Goal: Information Seeking & Learning: Learn about a topic

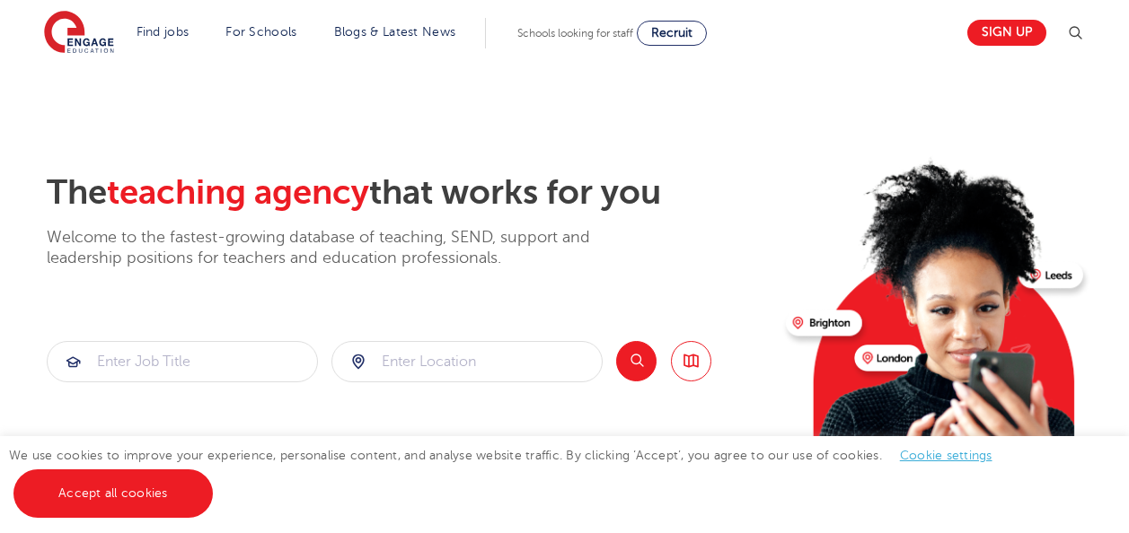
click at [369, 326] on div "The teaching agency that works for you Welcome to the fastest-growing database …" at bounding box center [409, 390] width 725 height 436
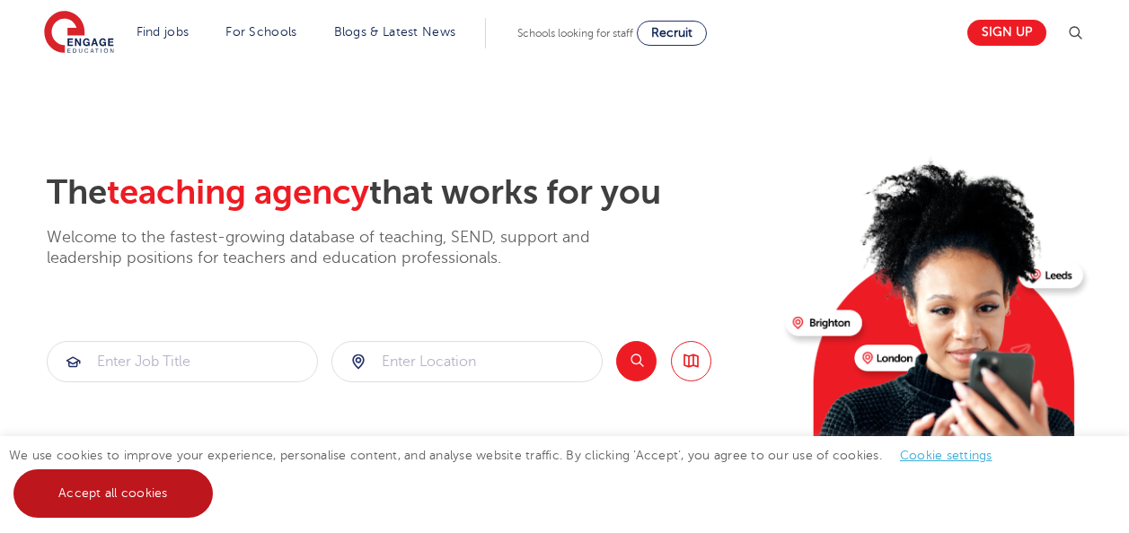
click at [119, 486] on link "Accept all cookies" at bounding box center [112, 494] width 199 height 48
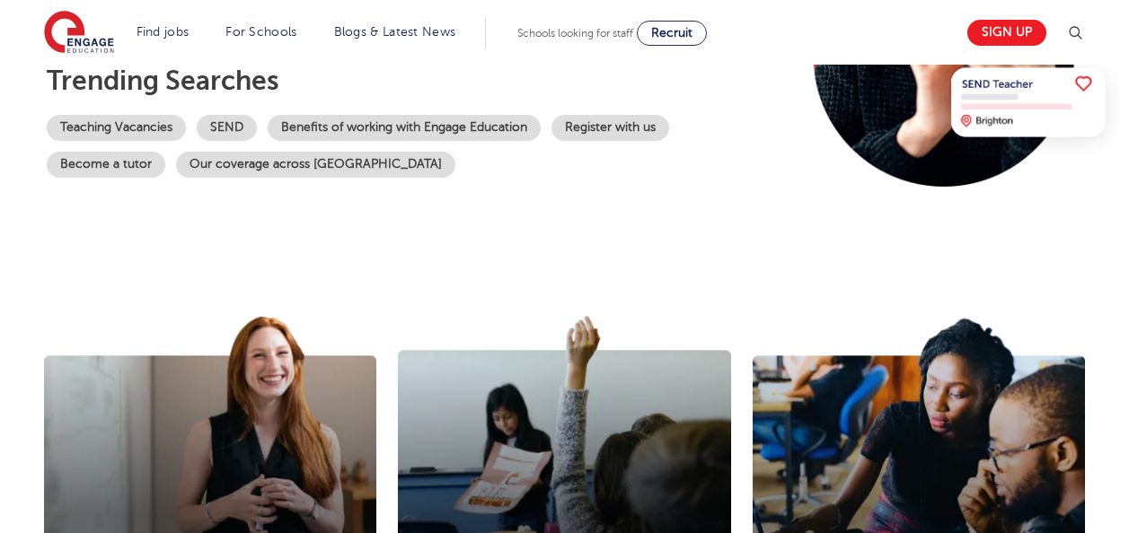
scroll to position [390, 0]
click at [107, 130] on link "Teaching Vacancies" at bounding box center [116, 128] width 139 height 26
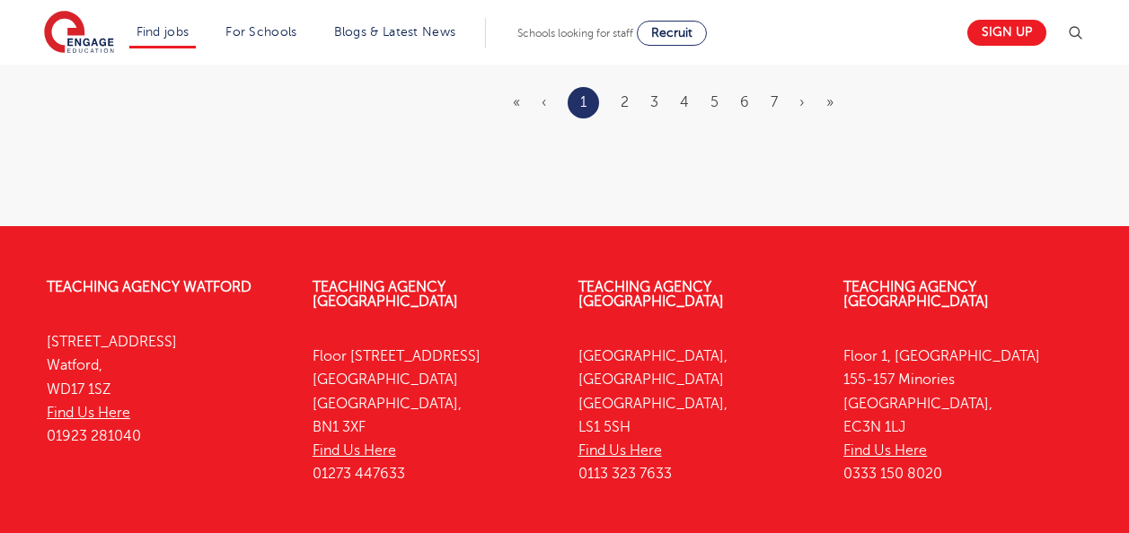
click at [735, 427] on div "Teaching Agency [STREET_ADDRESS] Find Us Here 0113 323 7633" at bounding box center [698, 385] width 266 height 265
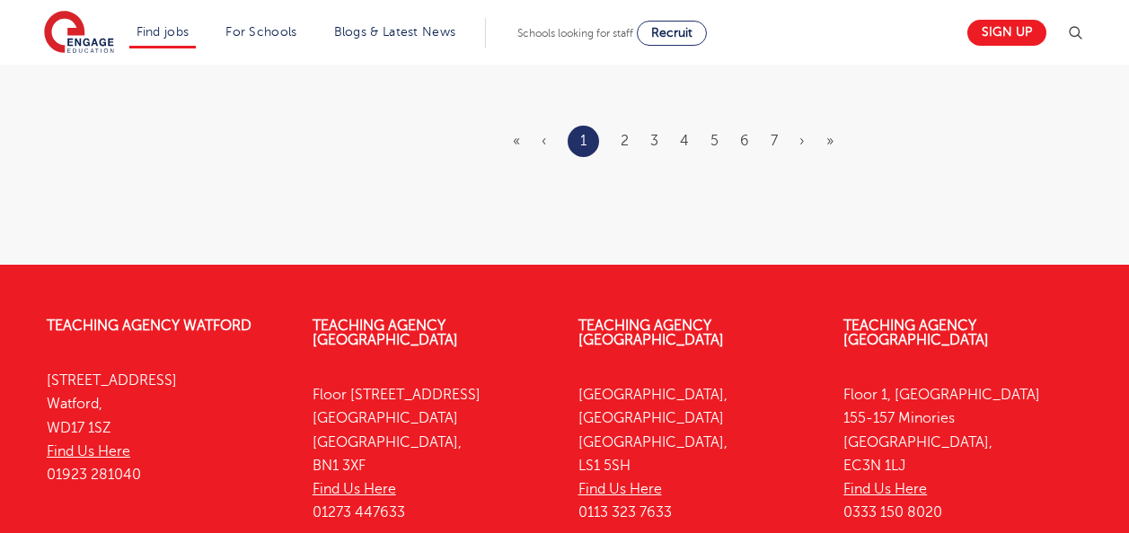
scroll to position [2375, 0]
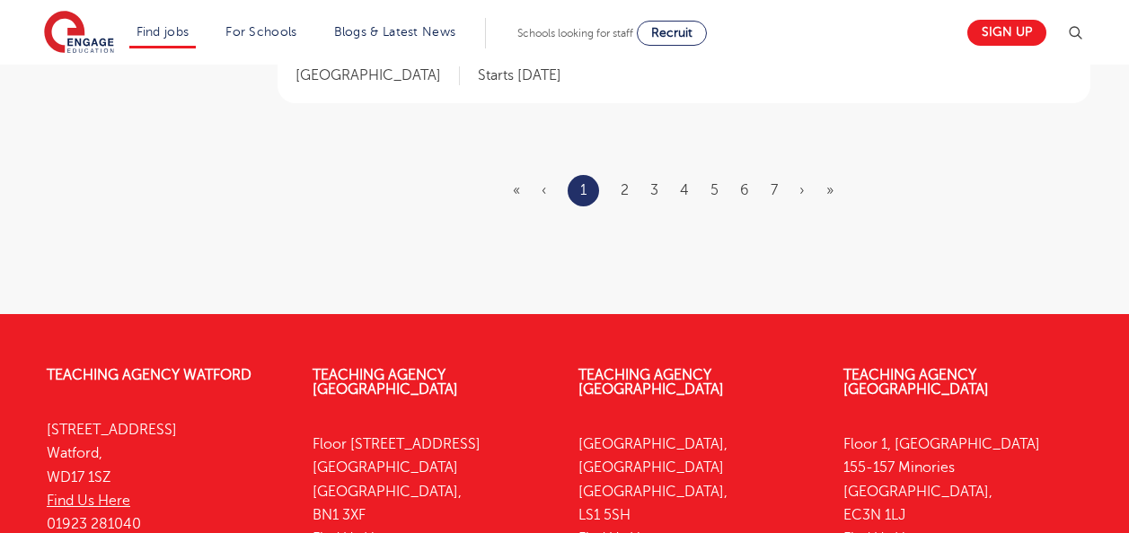
click at [732, 472] on p "Yorkshire House, Greek Street Leeds, LS1 5SH Find Us Here 0113 323 7633" at bounding box center [697, 504] width 239 height 142
click at [622, 182] on link "2" at bounding box center [625, 190] width 8 height 16
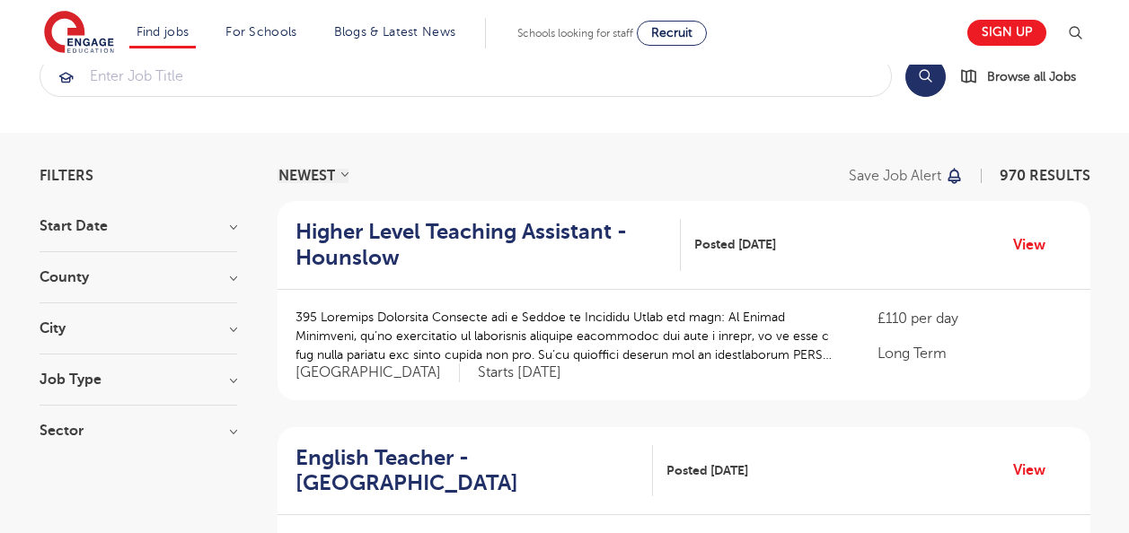
click at [727, 362] on p at bounding box center [568, 336] width 547 height 57
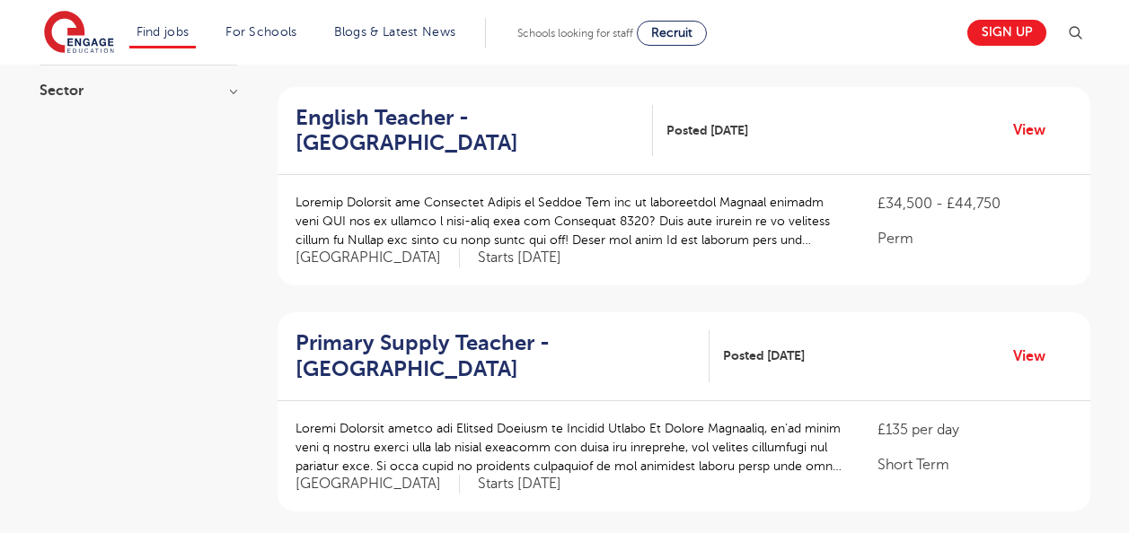
click at [758, 384] on div "Primary Supply Teacher - Waltham Forest Posted 11/10/25 View" at bounding box center [684, 357] width 813 height 89
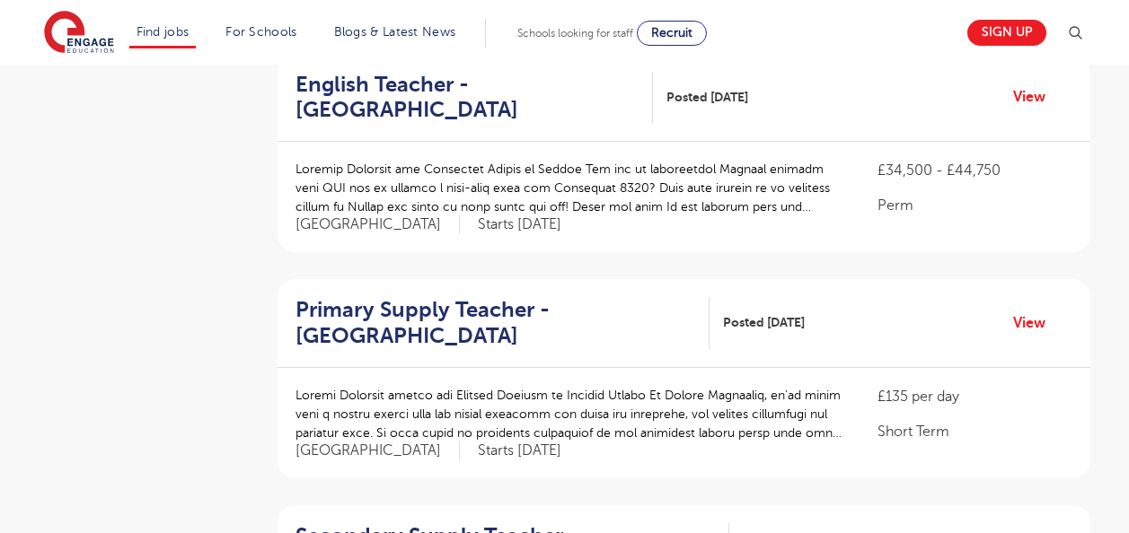
scroll to position [472, 0]
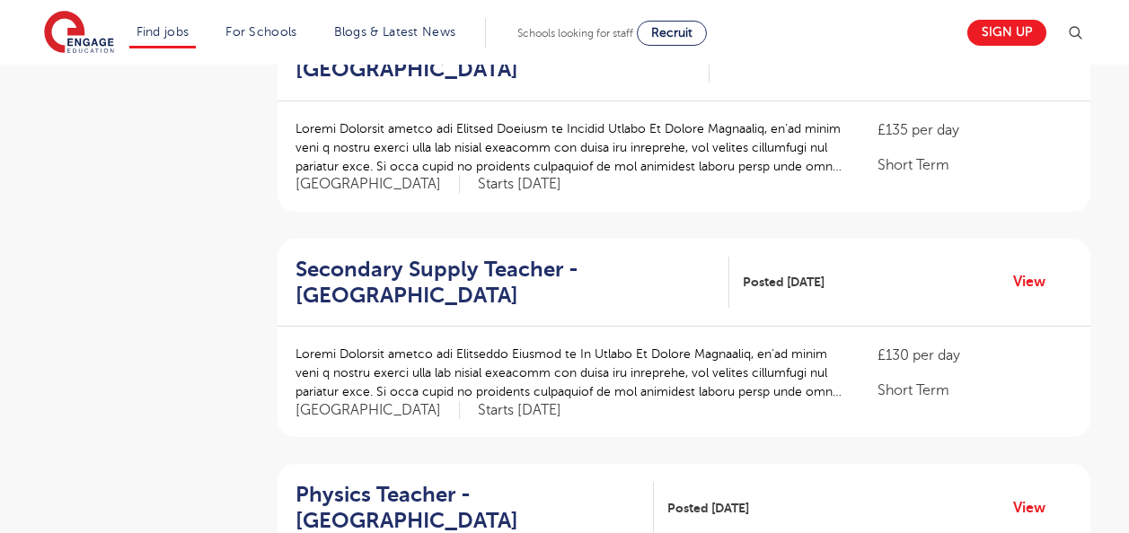
click at [1026, 368] on div "£130 per day Short Term" at bounding box center [974, 373] width 194 height 57
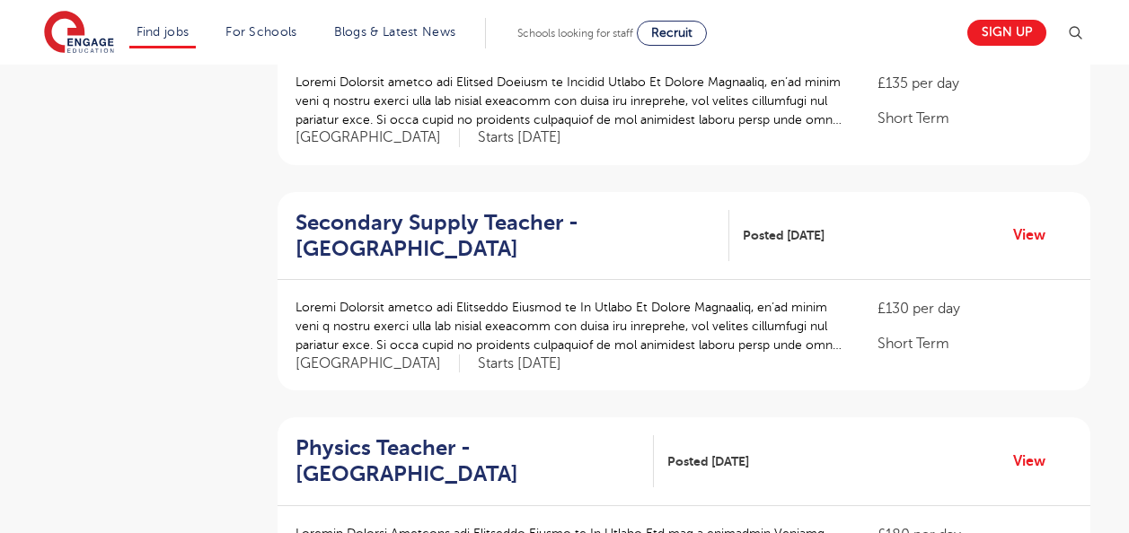
scroll to position [792, 0]
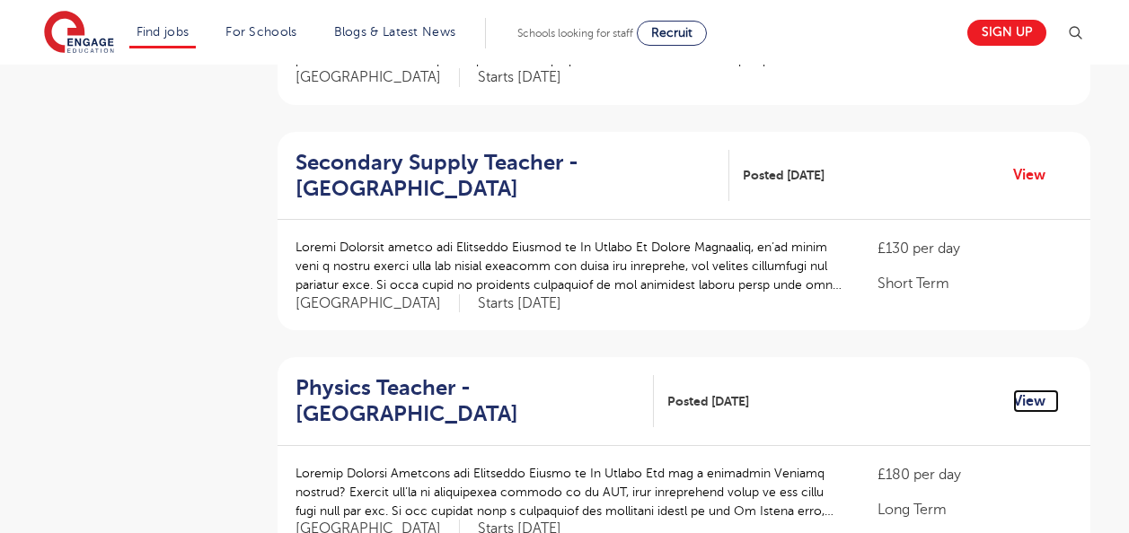
click at [1015, 406] on link "View" at bounding box center [1036, 401] width 46 height 23
click at [1009, 324] on div "£130 per day Short Term Hertfordshire Starts 2025-10-18" at bounding box center [684, 275] width 813 height 110
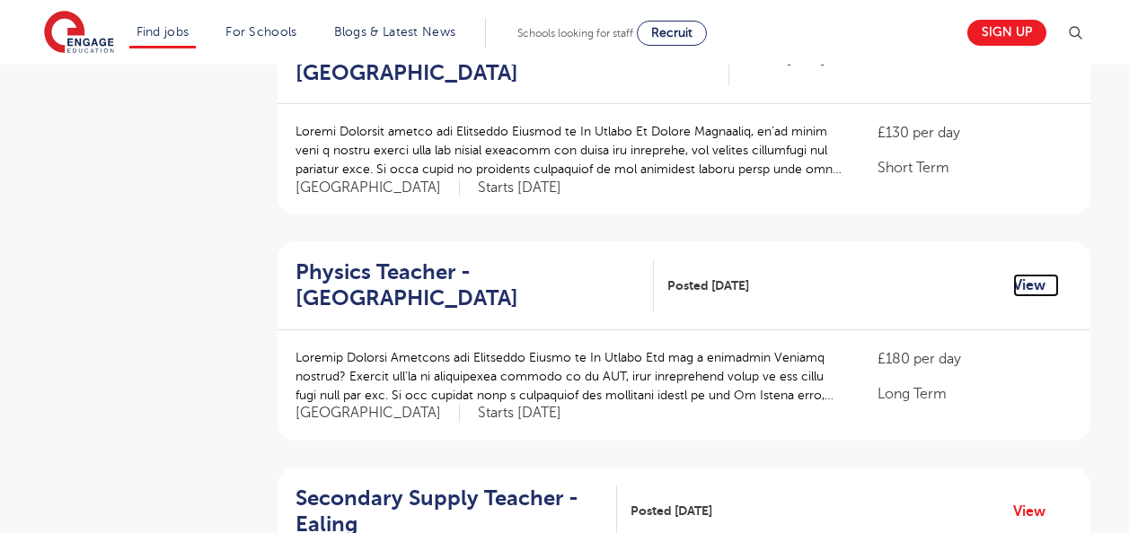
click at [1044, 295] on link "View" at bounding box center [1036, 285] width 46 height 23
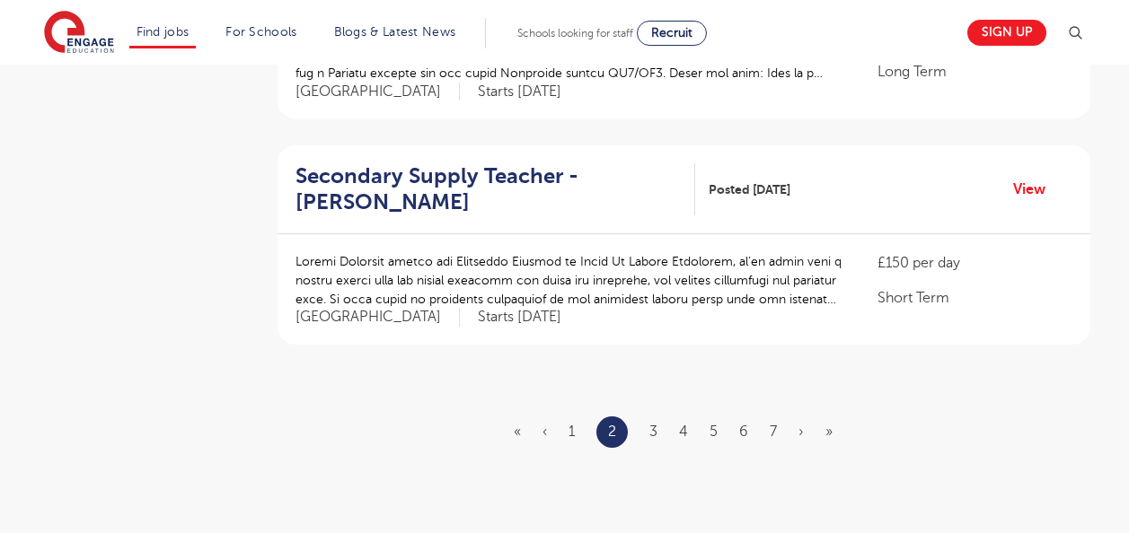
scroll to position [2165, 0]
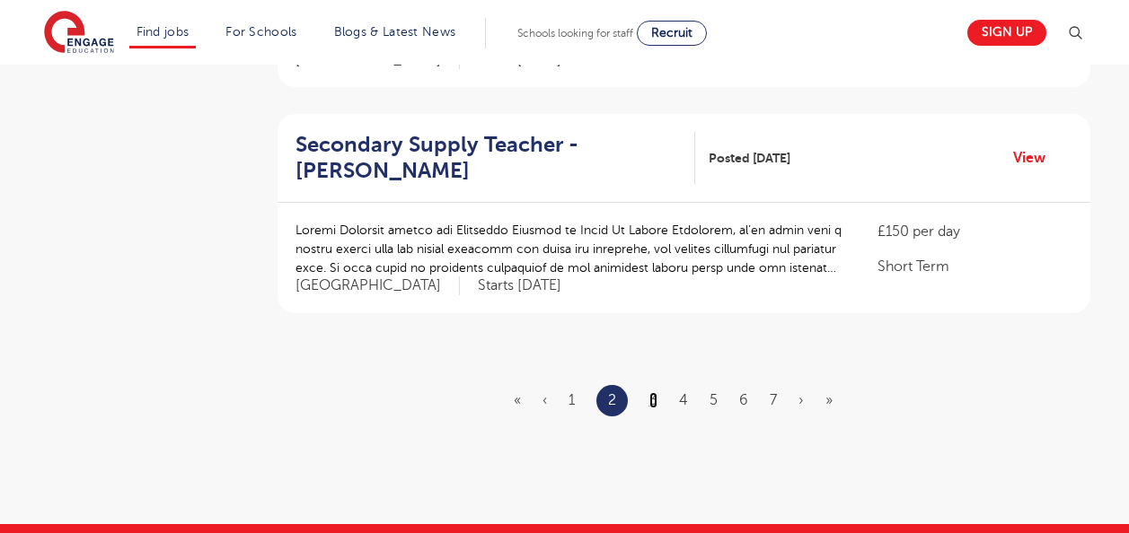
click at [654, 392] on link "3" at bounding box center [653, 400] width 8 height 16
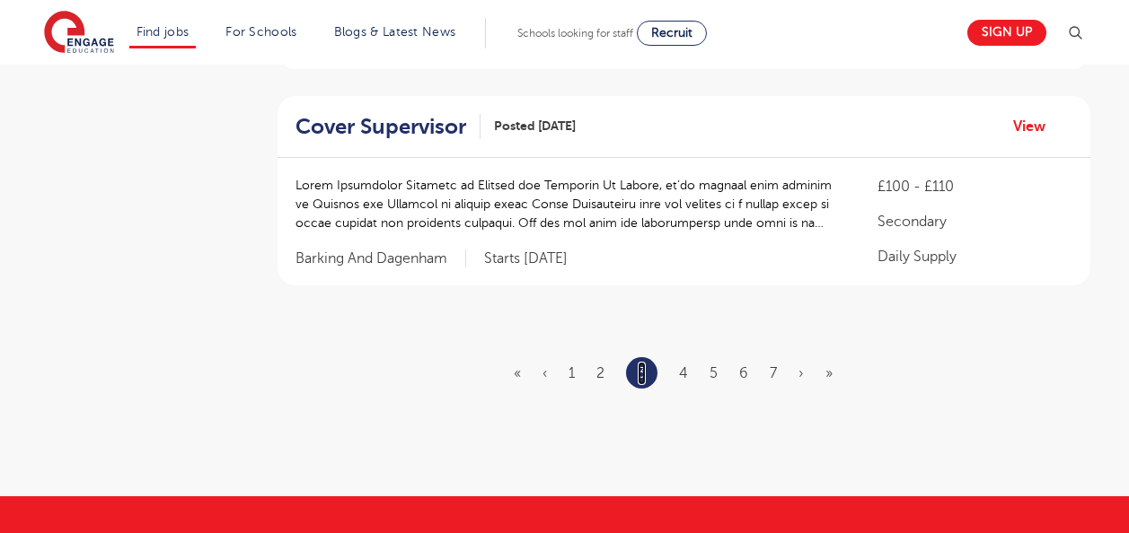
scroll to position [2263, 0]
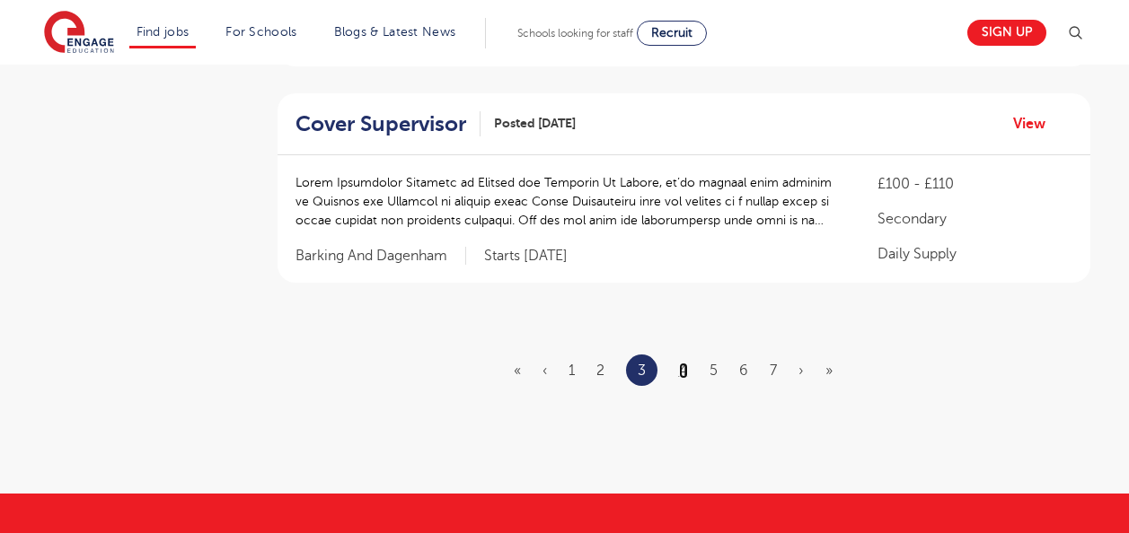
click at [683, 369] on link "4" at bounding box center [683, 371] width 9 height 16
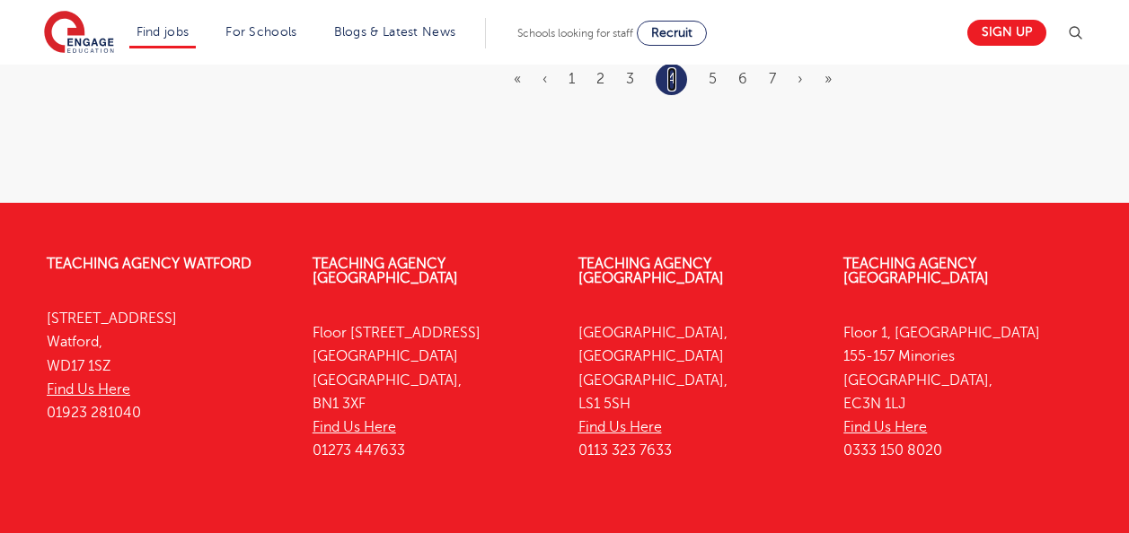
scroll to position [2465, 0]
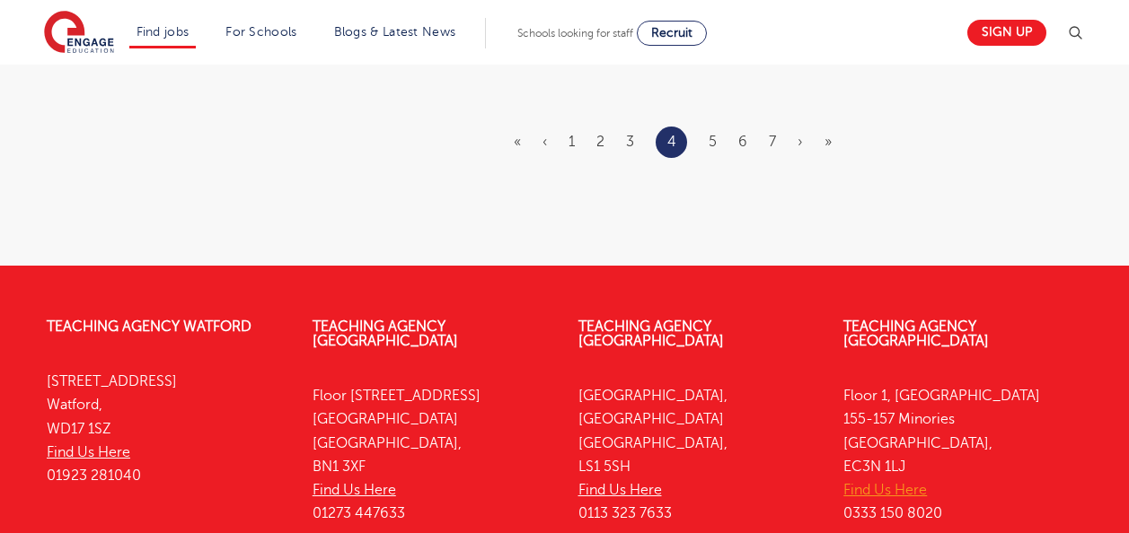
click at [878, 482] on link "Find Us Here" at bounding box center [885, 490] width 84 height 16
click at [713, 142] on link "5" at bounding box center [713, 142] width 8 height 16
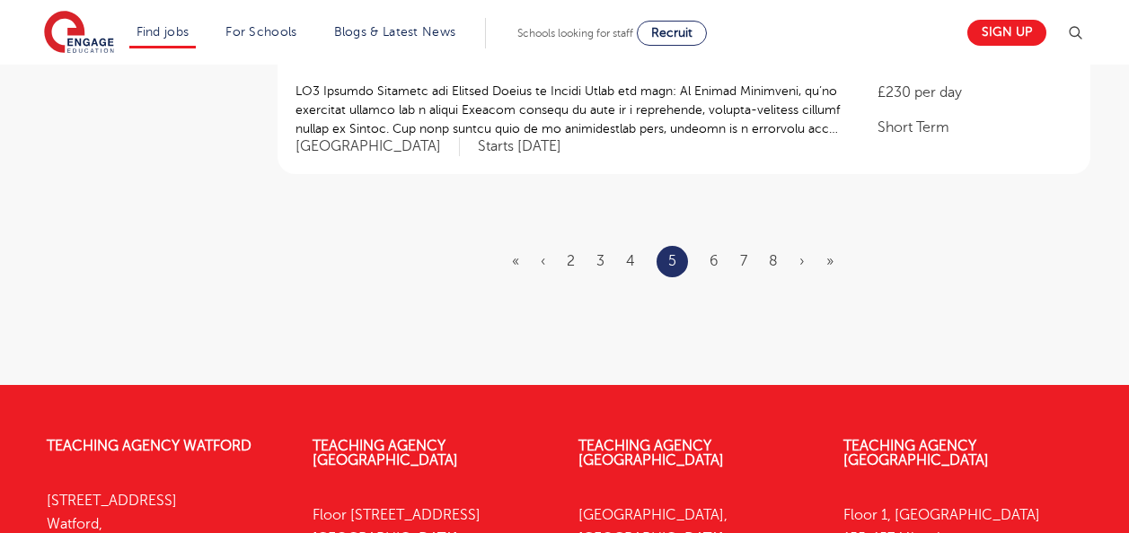
scroll to position [2304, 0]
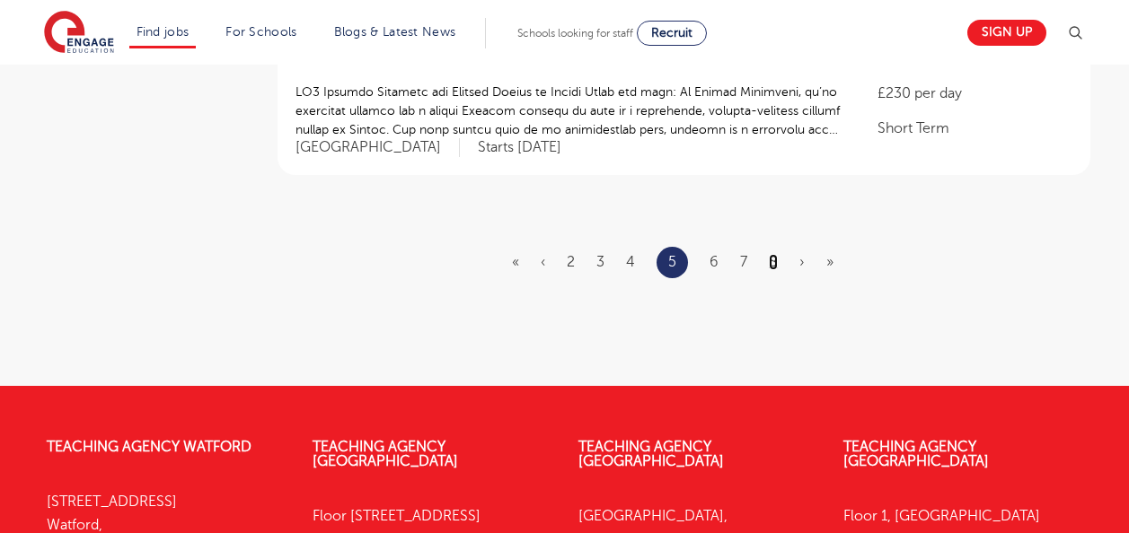
click at [775, 254] on link "8" at bounding box center [773, 262] width 9 height 16
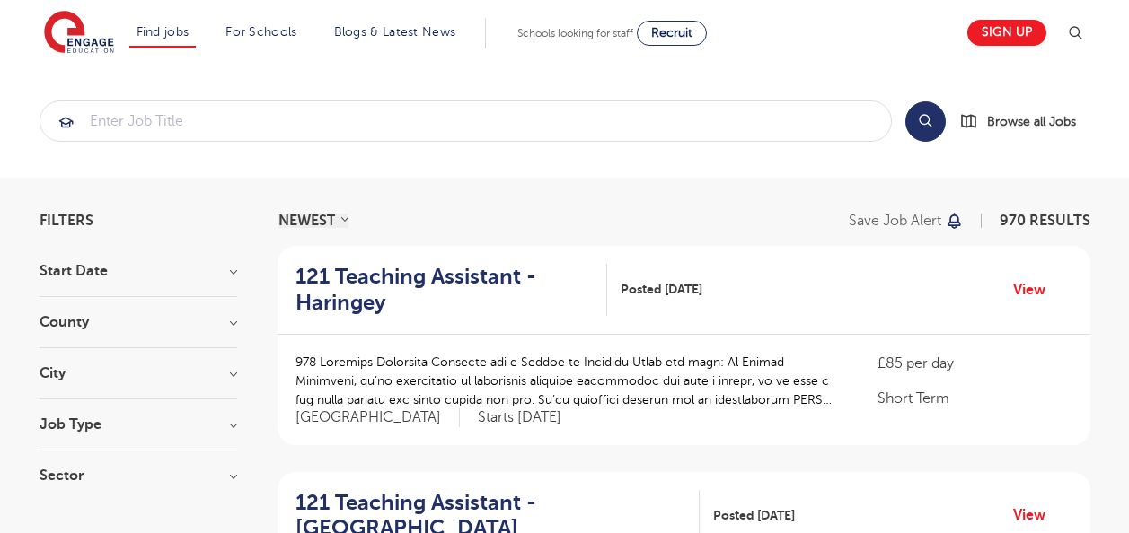
scroll to position [41, 0]
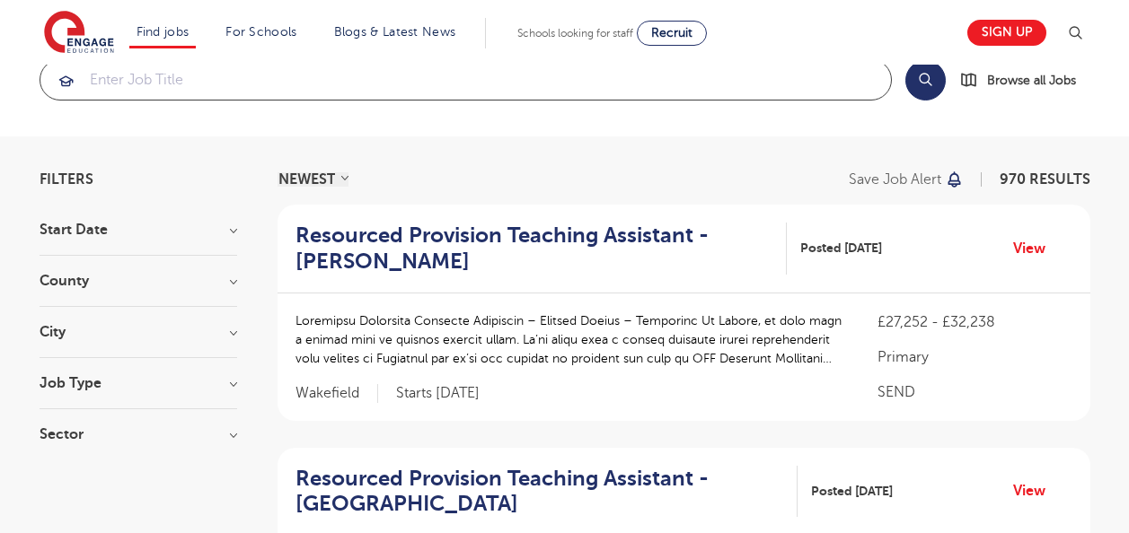
click at [165, 82] on input "search" at bounding box center [465, 80] width 851 height 40
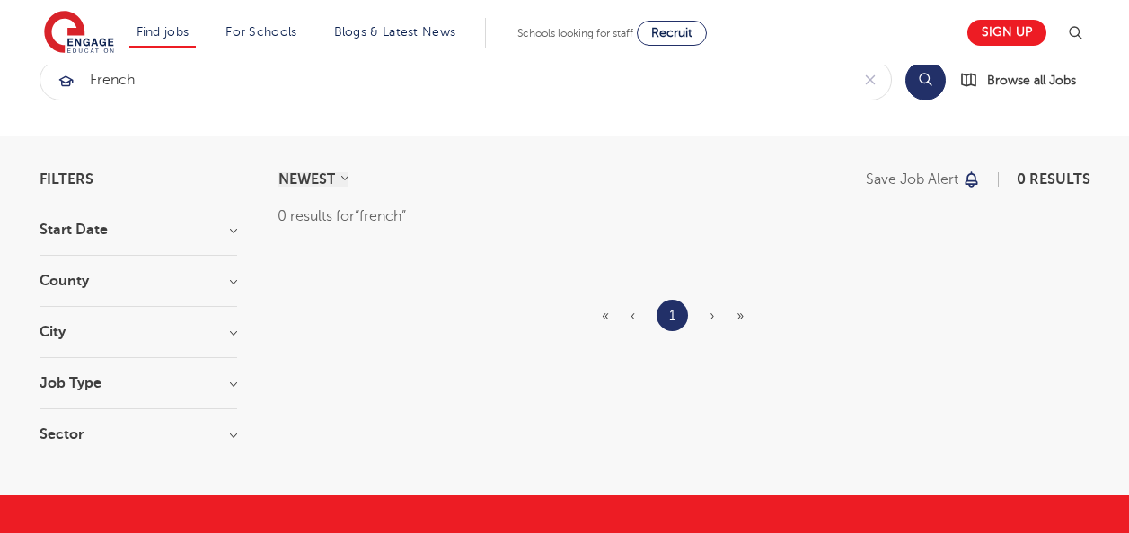
click at [677, 322] on li "1" at bounding box center [672, 315] width 31 height 31
click at [711, 319] on span "›" at bounding box center [712, 316] width 5 height 16
click at [742, 304] on li "»" at bounding box center [739, 315] width 7 height 23
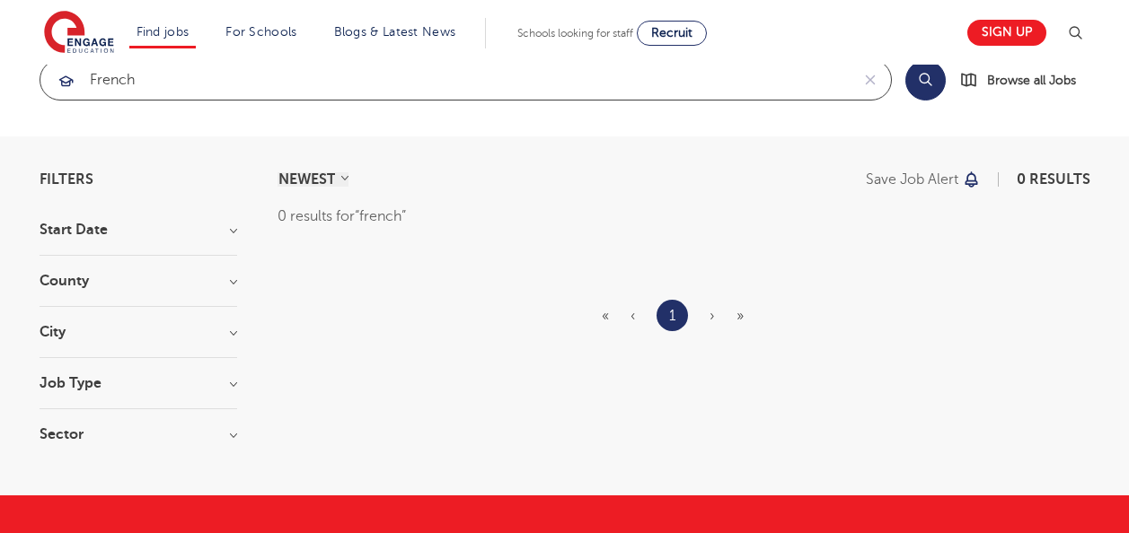
click at [154, 75] on input "french" at bounding box center [444, 80] width 809 height 40
type input "french teacher"
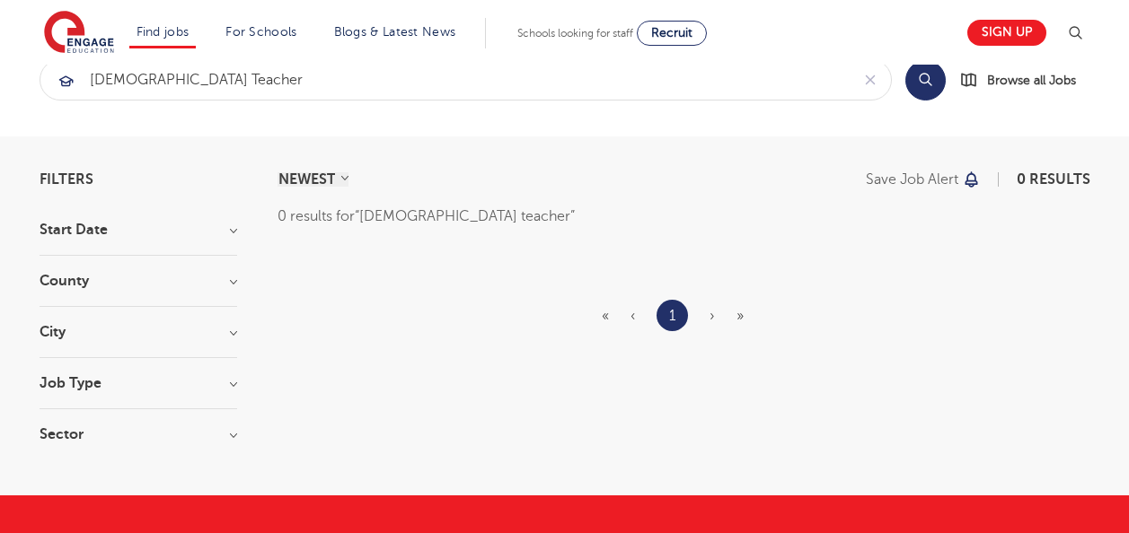
click at [923, 73] on button "Search" at bounding box center [925, 80] width 40 height 40
click at [118, 284] on h3 "County" at bounding box center [139, 281] width 198 height 14
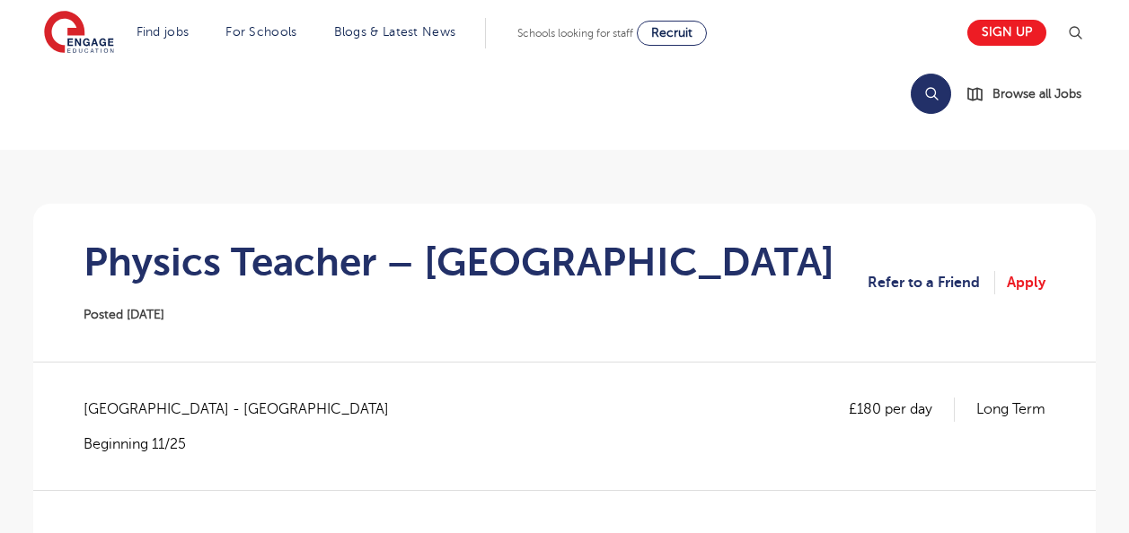
scroll to position [27, 0]
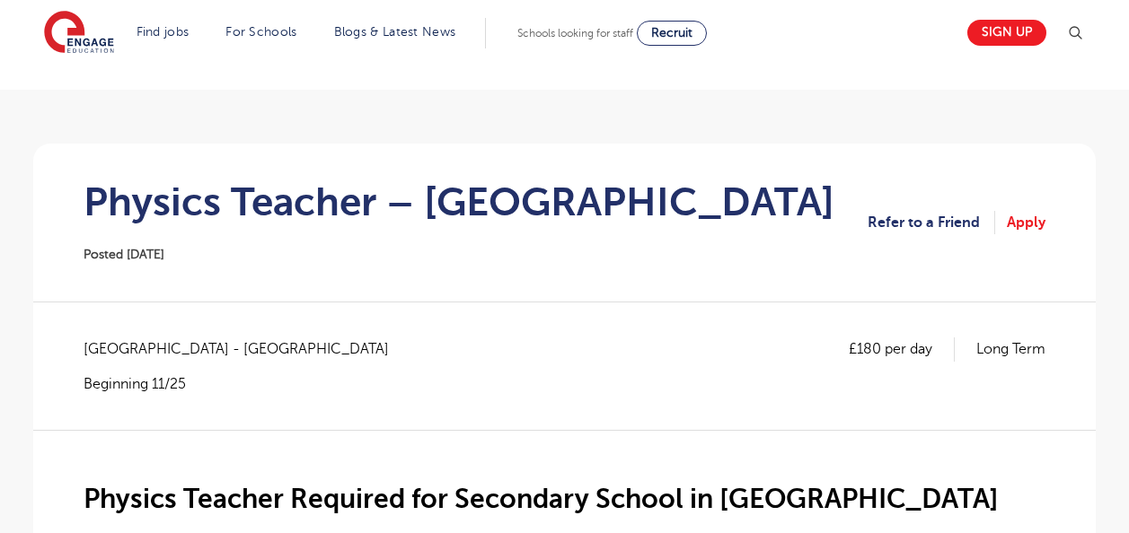
click at [1025, 382] on div "£180 per day Long Term" at bounding box center [947, 366] width 197 height 56
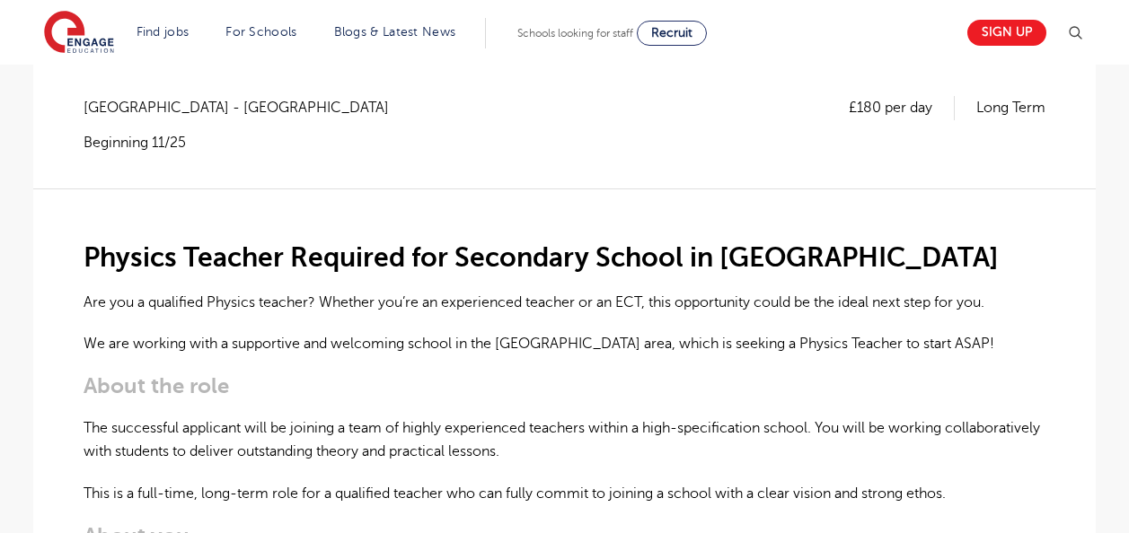
click at [1014, 421] on p "The successful applicant will be joining a team of highly experienced teachers …" at bounding box center [565, 441] width 962 height 48
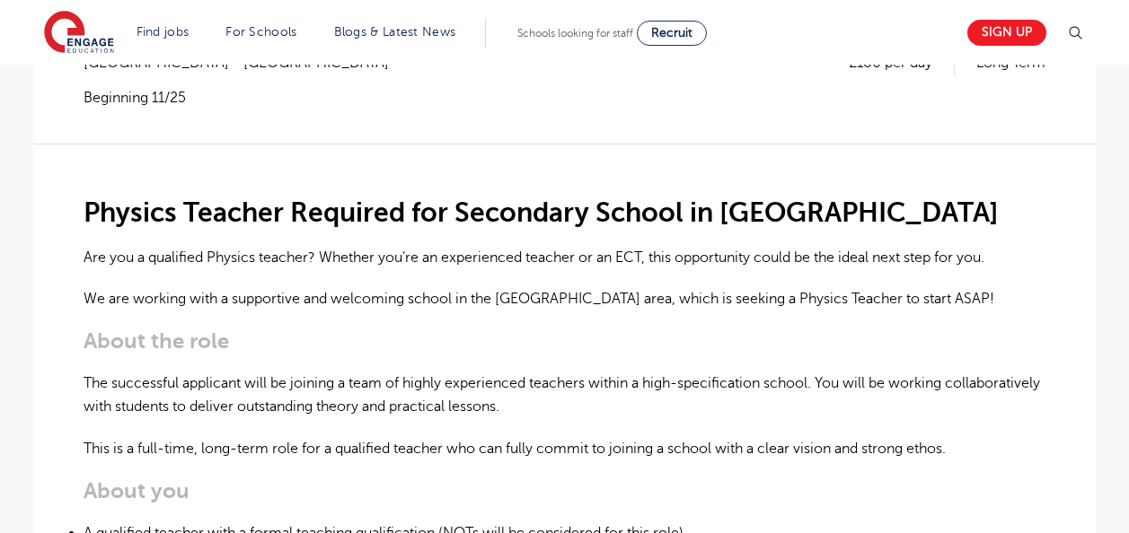
click at [1031, 375] on p "The successful applicant will be joining a team of highly experienced teachers …" at bounding box center [565, 396] width 962 height 48
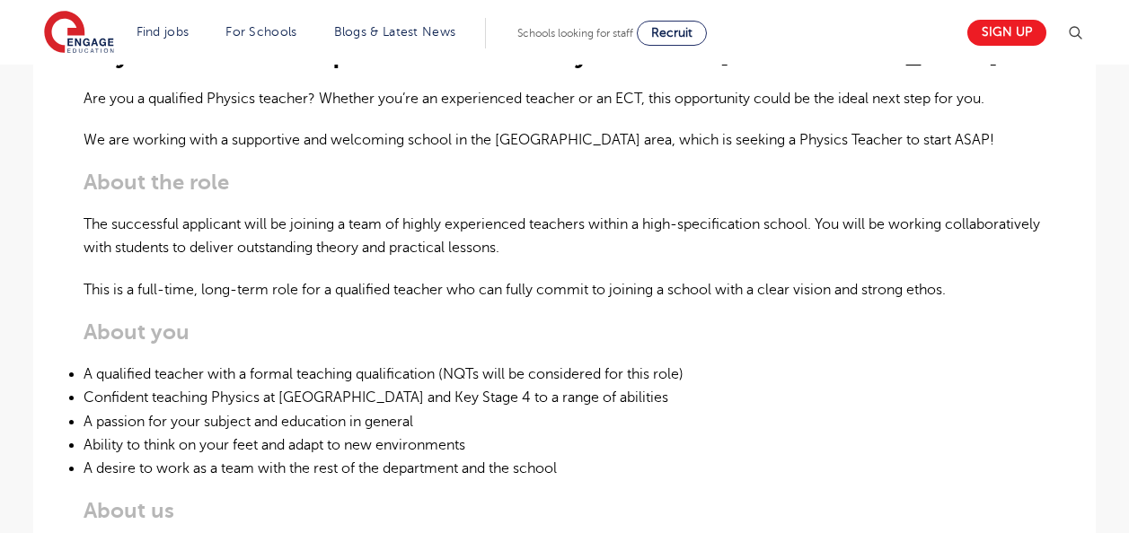
scroll to position [614, 0]
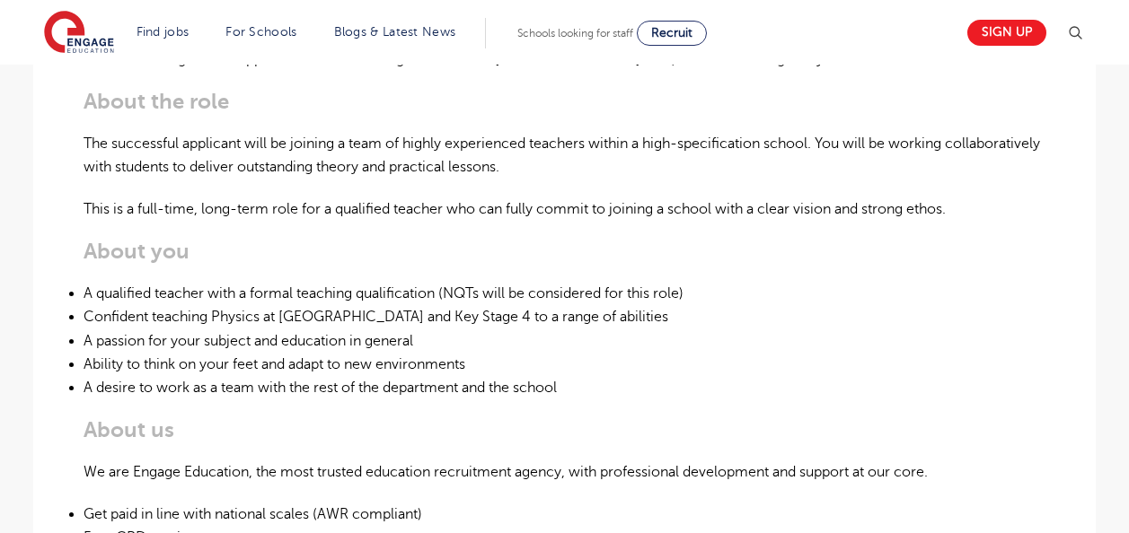
click at [868, 346] on li "A passion for your subject and education in general" at bounding box center [565, 341] width 962 height 23
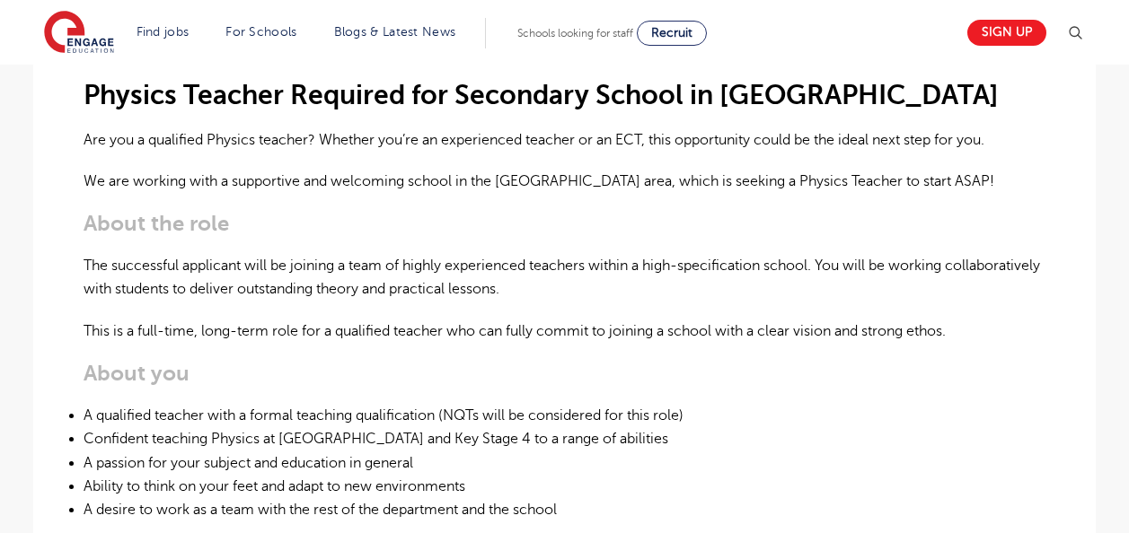
click at [902, 391] on div "Physics Teacher Required for Secondary School in St Albans Are you a qualified …" at bounding box center [565, 513] width 962 height 974
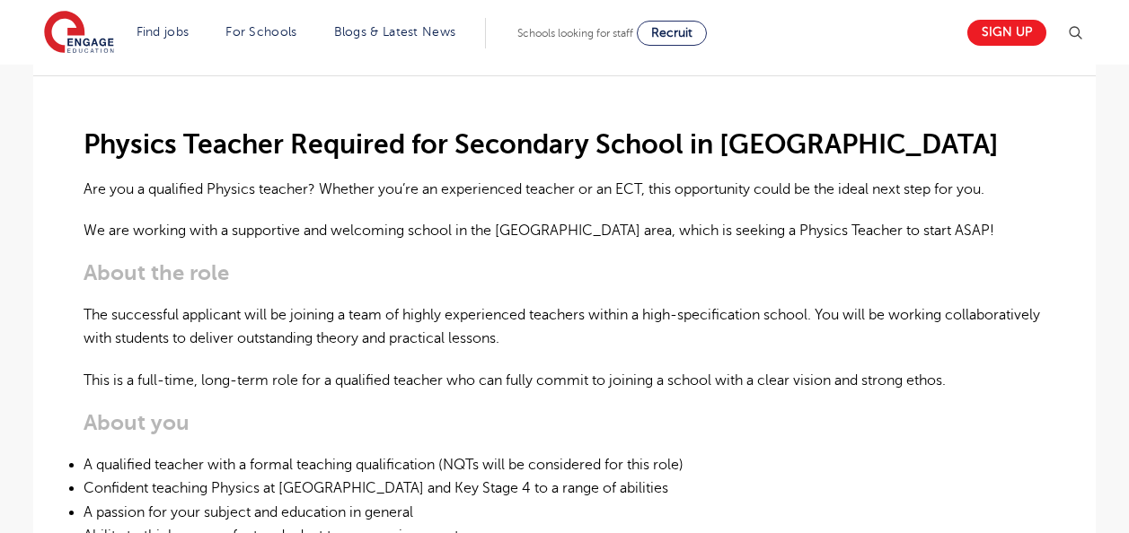
click at [835, 314] on p "The successful applicant will be joining a team of highly experienced teachers …" at bounding box center [565, 328] width 962 height 48
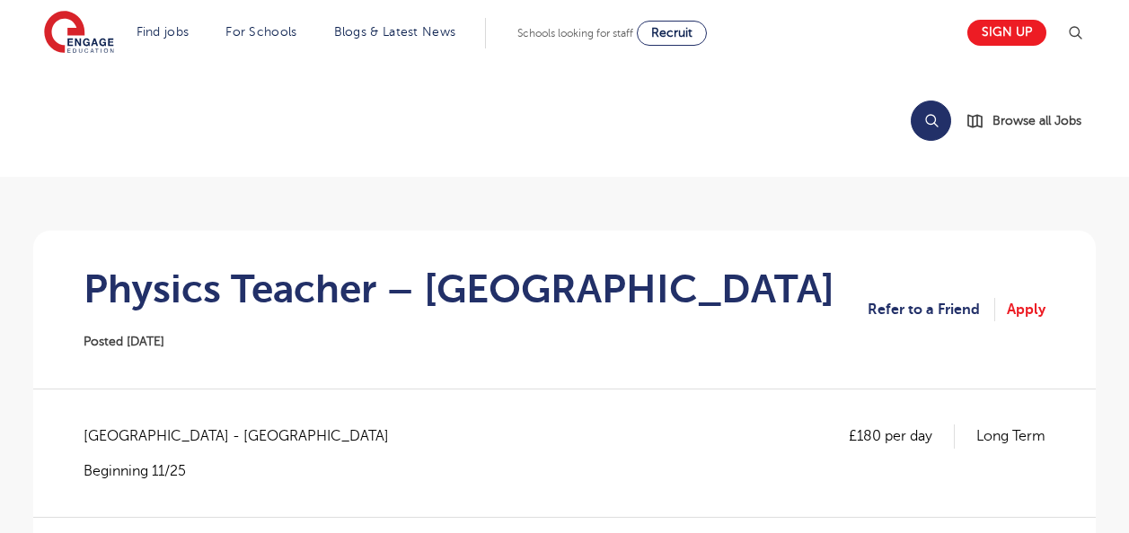
scroll to position [50, 0]
